Goal: Navigation & Orientation: Go to known website

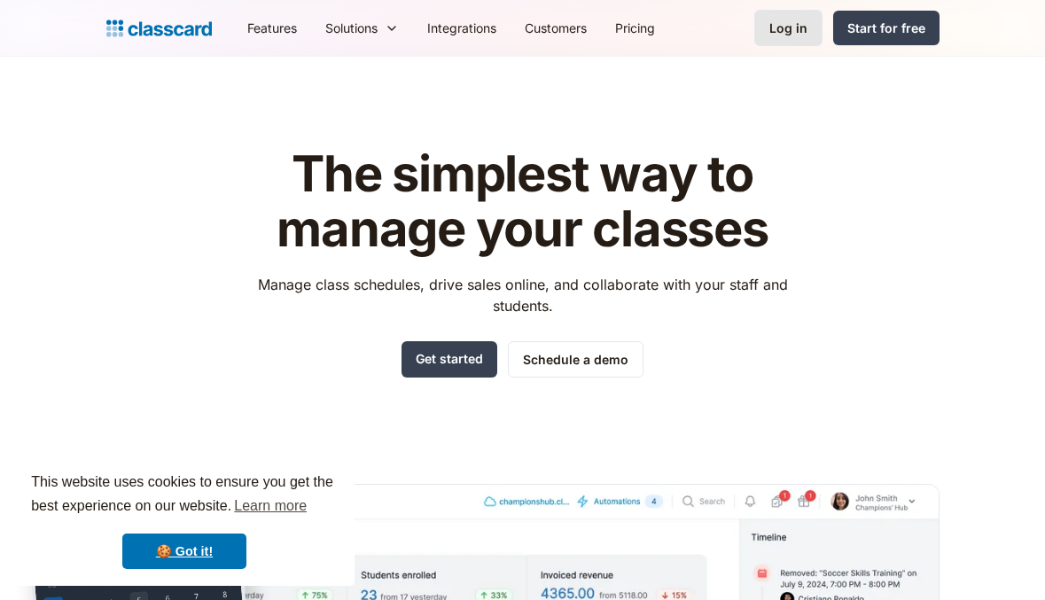
click at [787, 34] on div "Log in" at bounding box center [789, 28] width 38 height 19
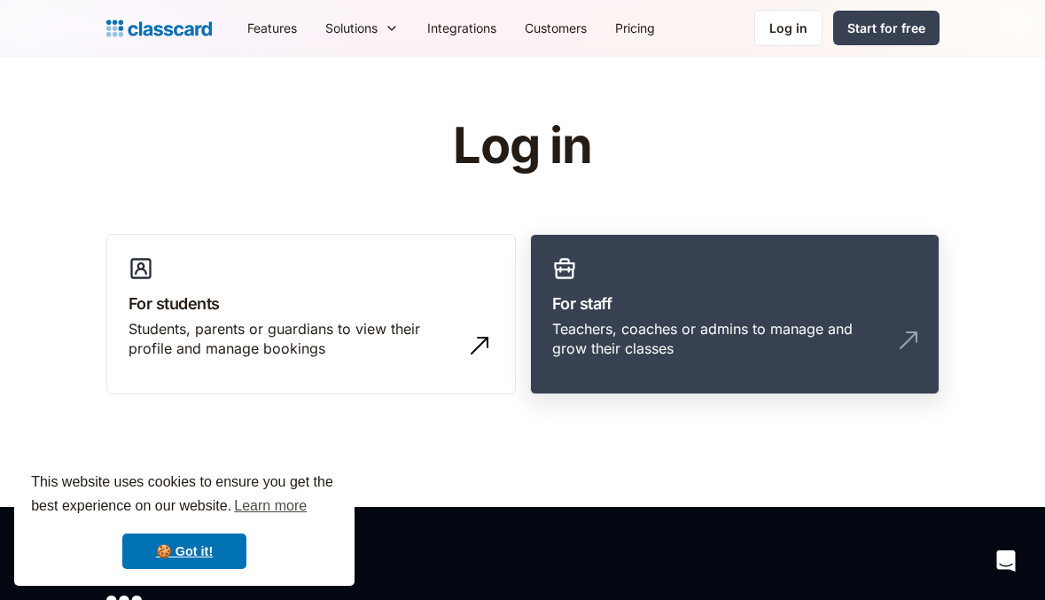
click at [645, 279] on link "For staff Teachers, coaches or admins to manage and grow their classes" at bounding box center [735, 314] width 410 height 161
